Goal: Information Seeking & Learning: Check status

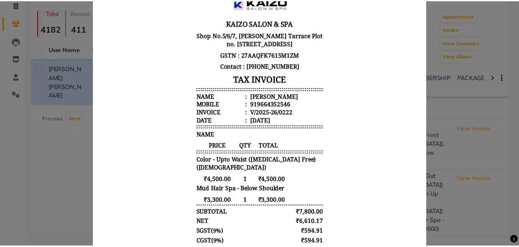
scroll to position [27, 0]
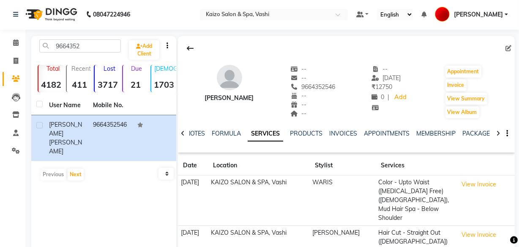
scroll to position [0, 0]
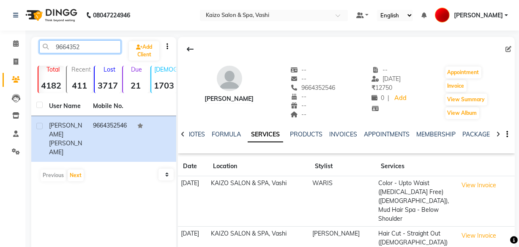
click at [79, 44] on input "9664352" at bounding box center [80, 46] width 82 height 13
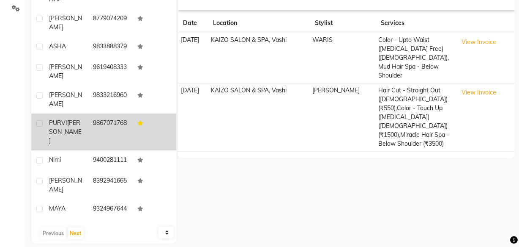
scroll to position [152, 0]
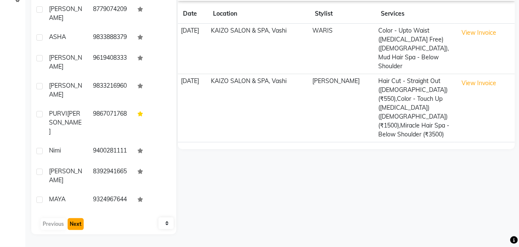
click at [74, 226] on button "Next" at bounding box center [76, 224] width 16 height 12
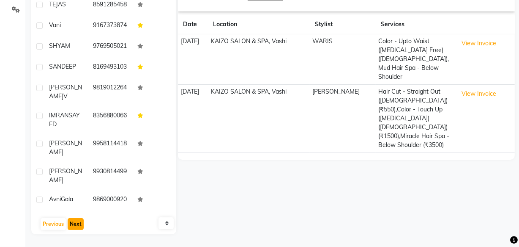
click at [78, 222] on button "Next" at bounding box center [76, 224] width 16 height 12
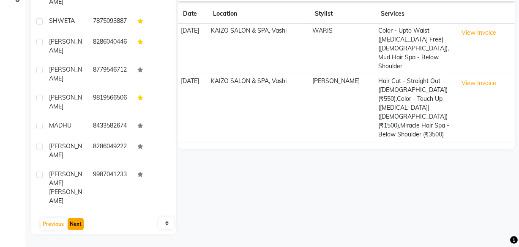
click at [73, 222] on button "Next" at bounding box center [76, 224] width 16 height 12
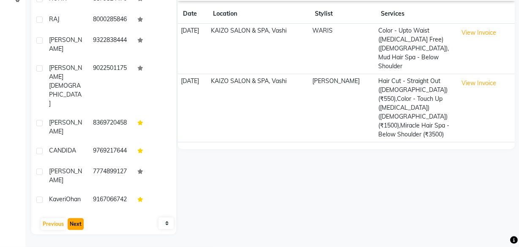
click at [74, 223] on button "Next" at bounding box center [76, 224] width 16 height 12
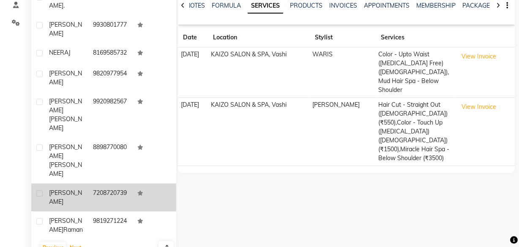
scroll to position [0, 0]
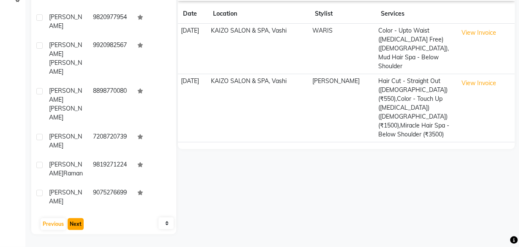
click at [74, 219] on button "Next" at bounding box center [76, 224] width 16 height 12
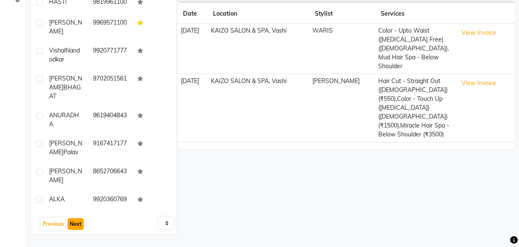
click at [72, 223] on button "Next" at bounding box center [76, 224] width 16 height 12
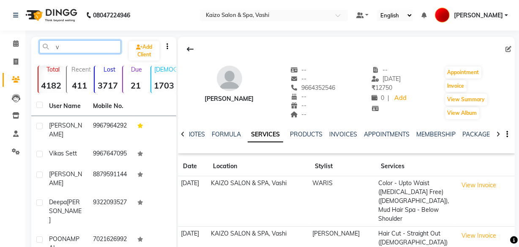
click at [76, 52] on input "v" at bounding box center [80, 46] width 82 height 13
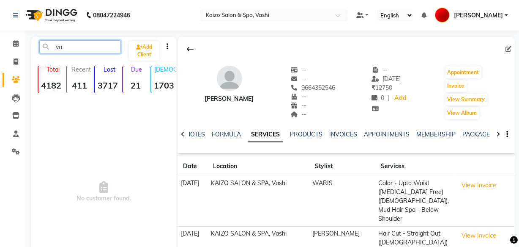
type input "v"
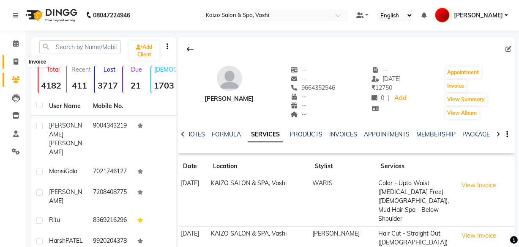
click at [20, 63] on span at bounding box center [15, 62] width 15 height 10
select select "616"
select select "service"
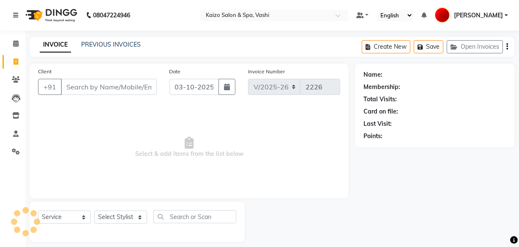
scroll to position [8, 0]
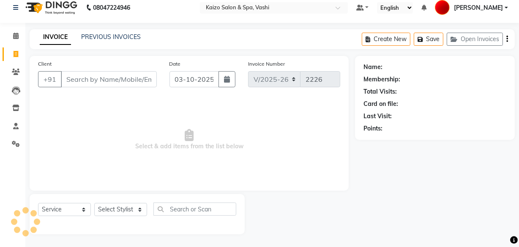
click at [121, 80] on input "Client" at bounding box center [109, 79] width 96 height 16
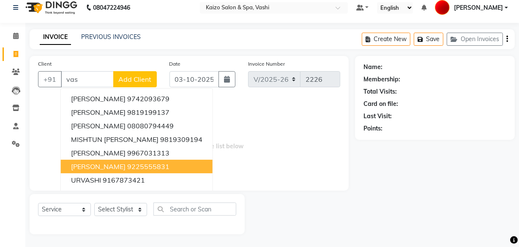
click at [125, 163] on span "[PERSON_NAME]" at bounding box center [98, 166] width 55 height 8
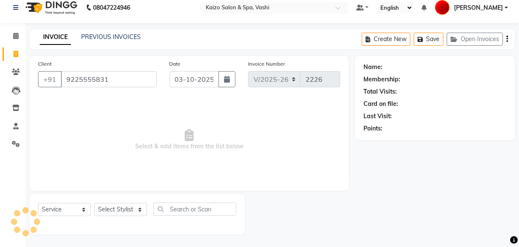
type input "9225555831"
select select "1: Object"
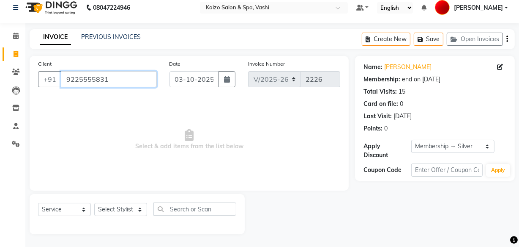
click at [71, 82] on input "9225555831" at bounding box center [109, 79] width 96 height 16
click at [11, 107] on span at bounding box center [15, 108] width 15 height 10
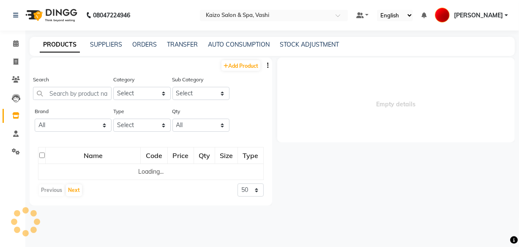
select select
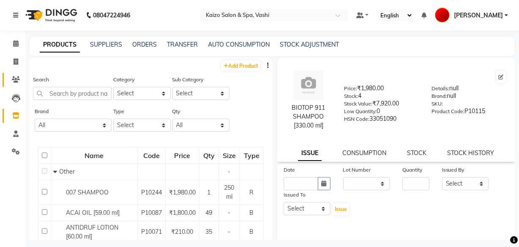
click at [15, 79] on icon at bounding box center [16, 79] width 8 height 6
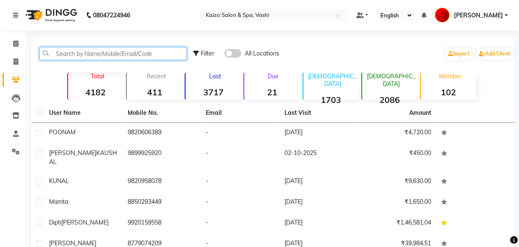
click at [91, 53] on input "text" at bounding box center [113, 53] width 148 height 13
paste input "9225555831"
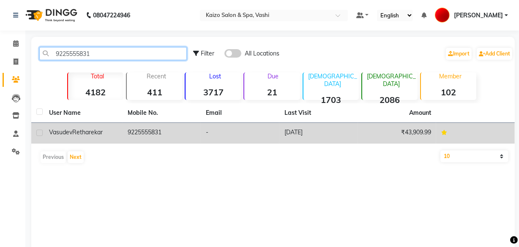
type input "9225555831"
click at [141, 139] on td "9225555831" at bounding box center [162, 133] width 79 height 21
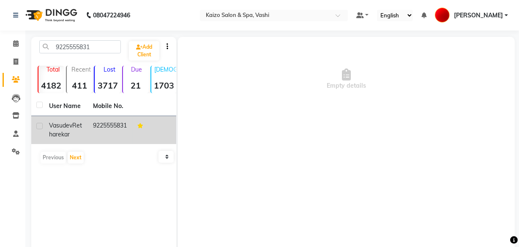
click at [101, 134] on td "9225555831" at bounding box center [110, 130] width 44 height 28
click at [92, 139] on td "9225555831" at bounding box center [110, 130] width 44 height 28
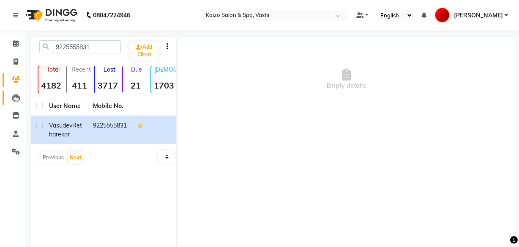
click at [12, 100] on icon at bounding box center [16, 98] width 8 height 8
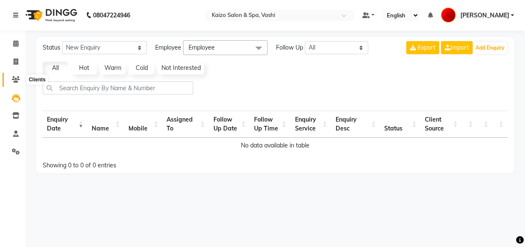
click at [14, 83] on span at bounding box center [15, 80] width 15 height 10
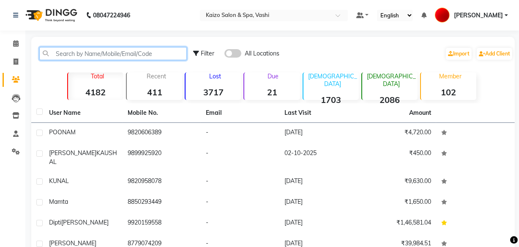
click at [70, 49] on input "text" at bounding box center [113, 53] width 148 height 13
paste input "9225555831"
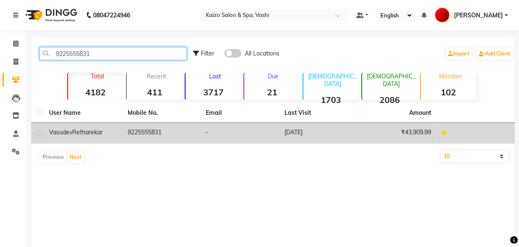
type input "9225555831"
click at [245, 132] on td "-" at bounding box center [240, 133] width 79 height 21
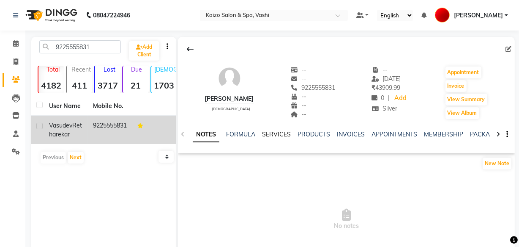
click at [280, 135] on link "SERVICES" at bounding box center [276, 134] width 29 height 8
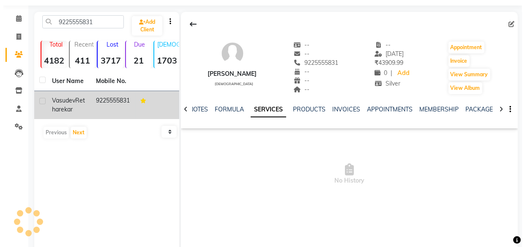
scroll to position [38, 0]
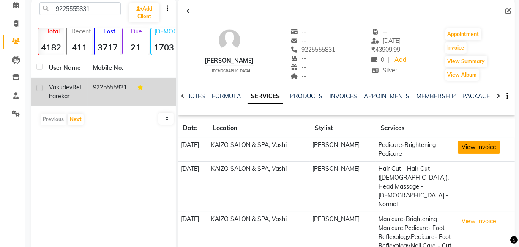
click at [472, 144] on button "View Invoice" at bounding box center [479, 146] width 42 height 13
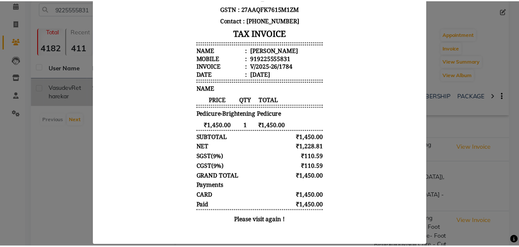
scroll to position [122, 0]
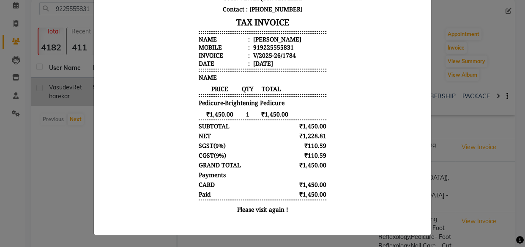
click at [47, 174] on ngb-modal-window "INVOICE View Invoice Close" at bounding box center [262, 123] width 525 height 247
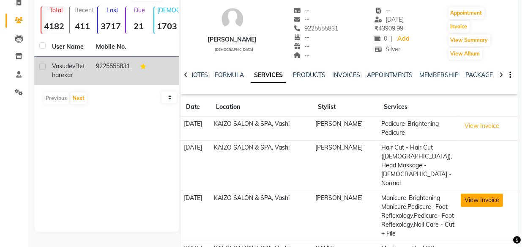
scroll to position [77, 0]
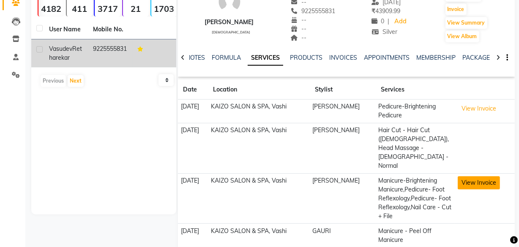
click at [465, 176] on button "View Invoice" at bounding box center [479, 182] width 42 height 13
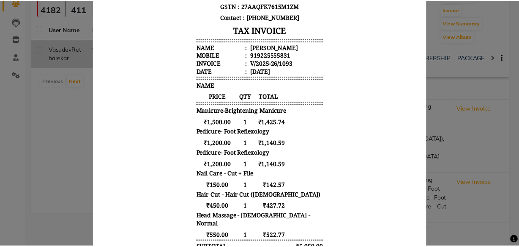
scroll to position [38, 0]
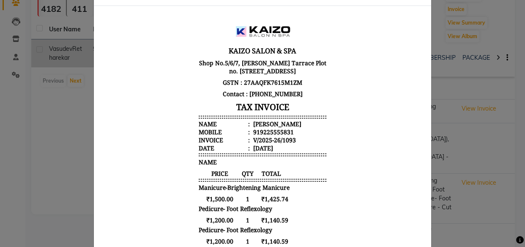
click at [20, 158] on ngb-modal-window "INVOICE View Invoice Close" at bounding box center [262, 123] width 525 height 247
